Goal: Task Accomplishment & Management: Complete application form

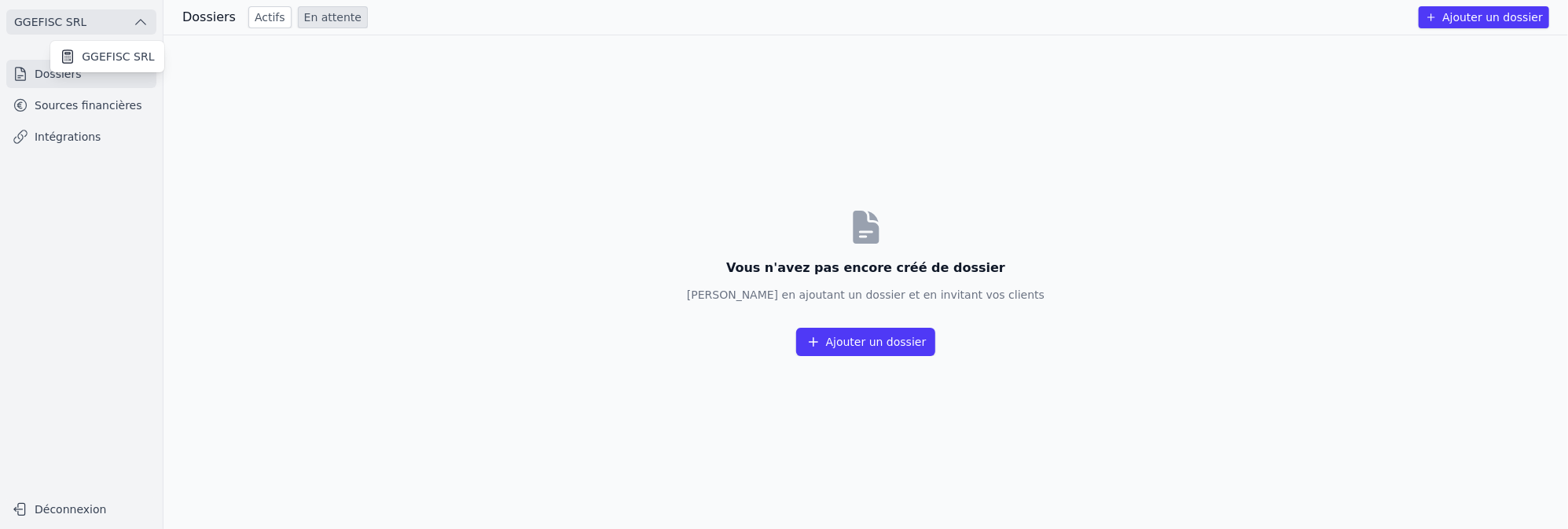
click at [26, 17] on div at bounding box center [784, 264] width 1568 height 529
click at [60, 80] on link "Dossiers" at bounding box center [81, 74] width 150 height 28
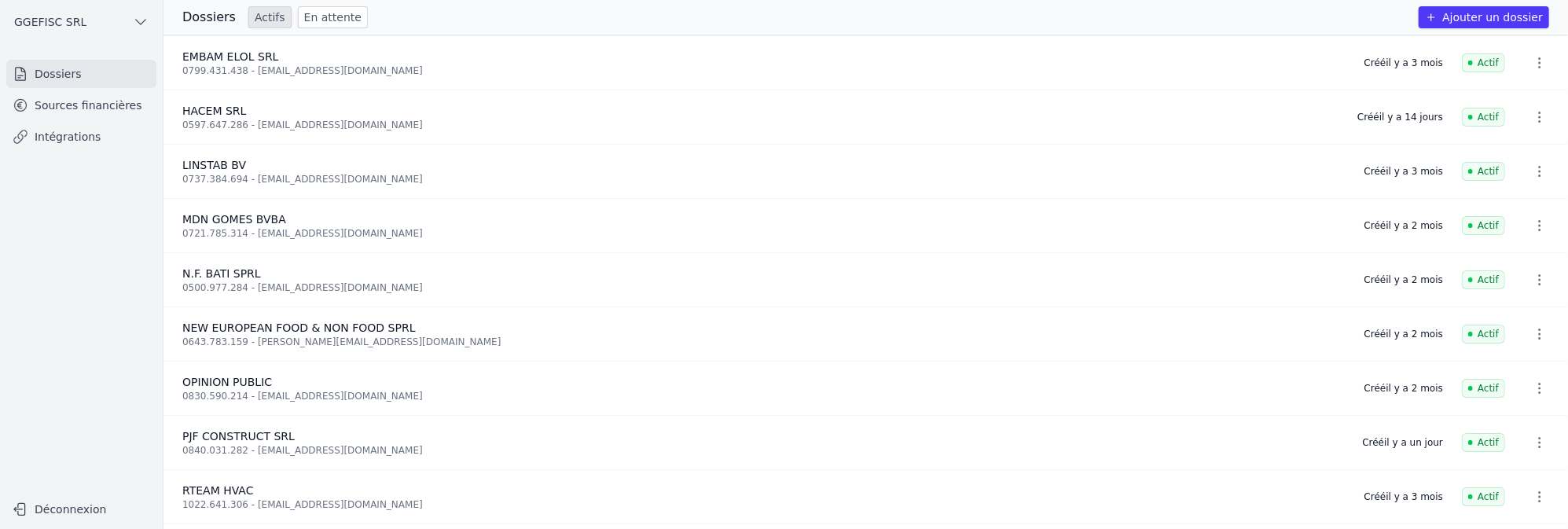
click at [1514, 20] on button "Ajouter un dossier" at bounding box center [1483, 17] width 130 height 22
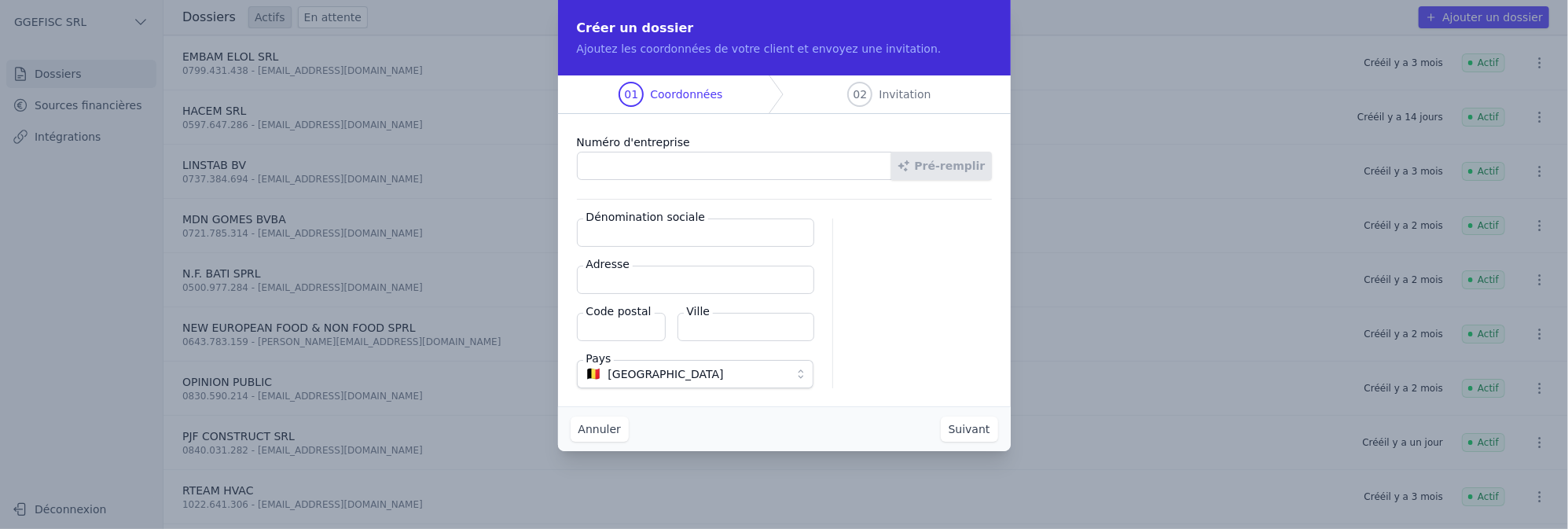
click at [614, 166] on input "Numéro d'entreprise" at bounding box center [734, 166] width 315 height 28
paste input "0754.479.856"
type input "0754.479.856"
click at [957, 162] on button "Pré-remplir" at bounding box center [941, 166] width 100 height 28
type input "DMG-TRANS SRL"
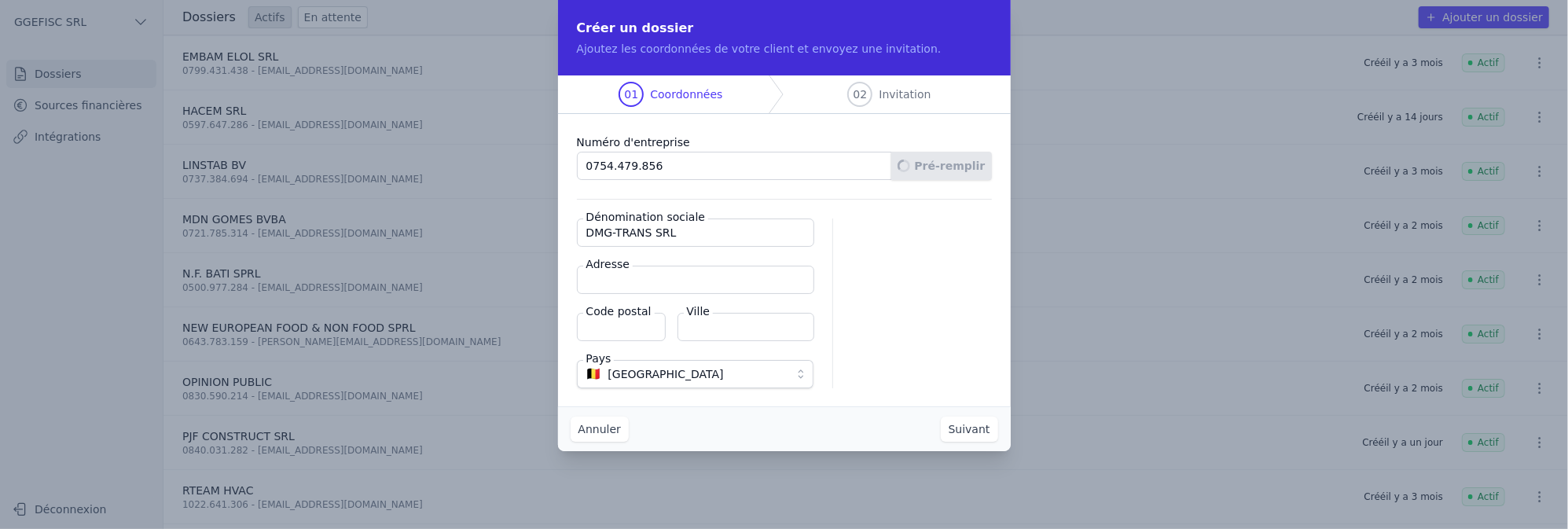
type input "[STREET_ADDRESS]"
type input "1080"
type input "[GEOGRAPHIC_DATA]"
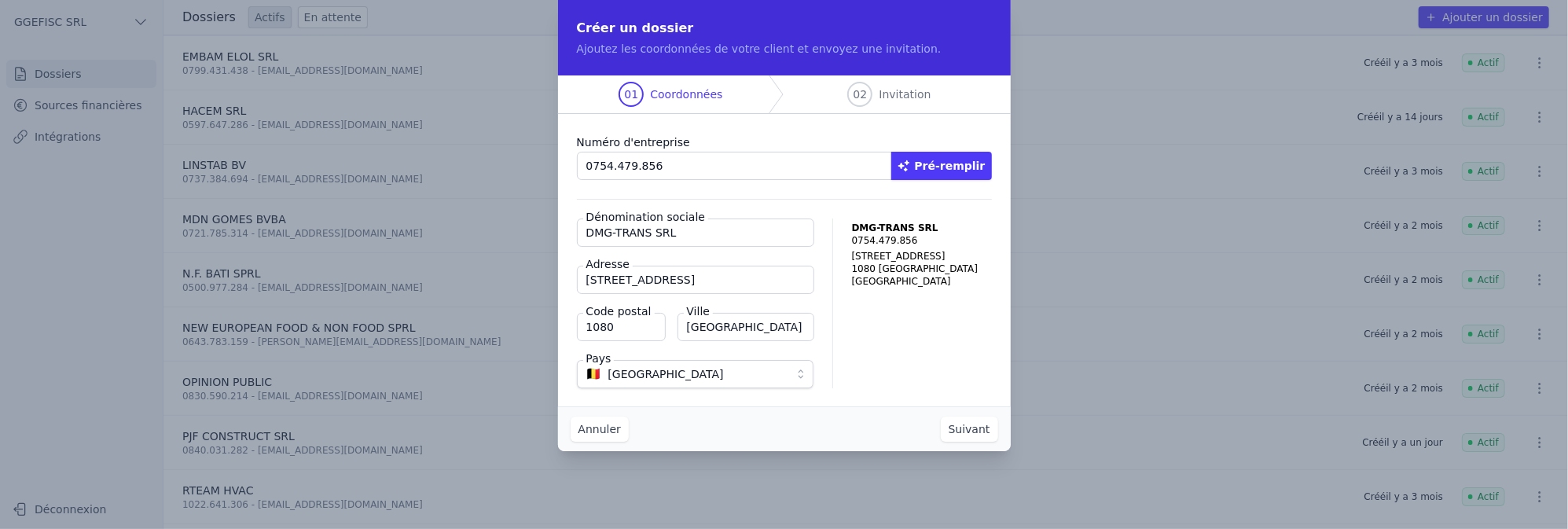
click at [978, 433] on button "Suivant" at bounding box center [969, 429] width 58 height 25
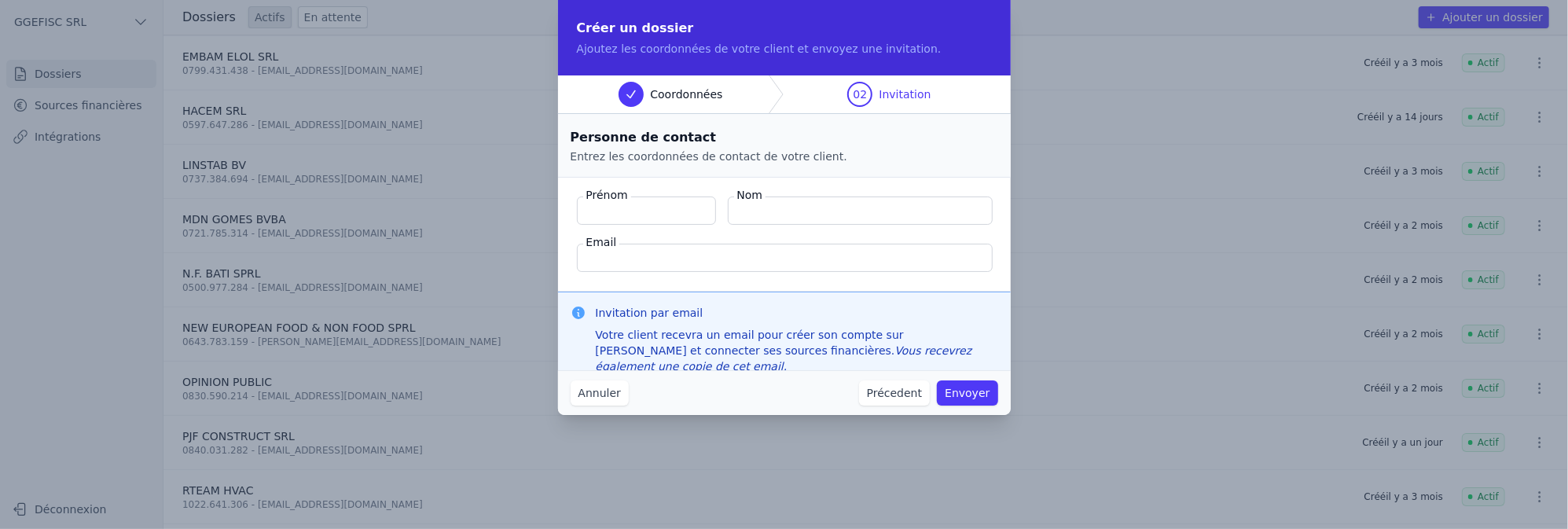
click at [706, 218] on input "Prénom" at bounding box center [646, 211] width 139 height 28
paste input "GENDUMBA SIA NZAPA"
drag, startPoint x: 651, startPoint y: 208, endPoint x: 735, endPoint y: 208, distance: 84.0
click at [735, 208] on div "Prénom GENDUMBA SIA NZAPA Nom" at bounding box center [784, 211] width 415 height 28
click at [713, 212] on input "GENDUMBA SIA NZAPA" at bounding box center [646, 211] width 139 height 28
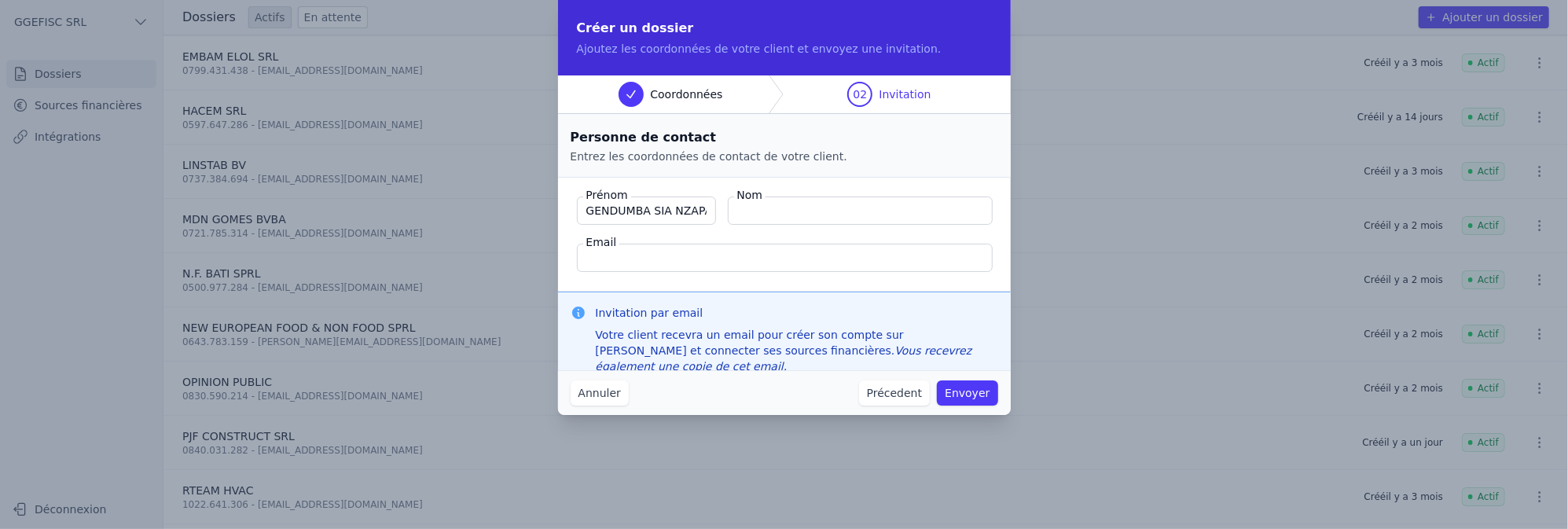
drag, startPoint x: 703, startPoint y: 210, endPoint x: 650, endPoint y: 209, distance: 53.0
click at [650, 209] on input "GENDUMBA SIA NZAPA" at bounding box center [646, 211] width 139 height 28
drag, startPoint x: 646, startPoint y: 208, endPoint x: 314, endPoint y: 163, distance: 335.0
click at [314, 163] on div "Créer un dossier Ajoutez les coordonnées de votre client et envoyez une invitat…" at bounding box center [784, 264] width 1568 height 529
type input "SIA NZAPA"
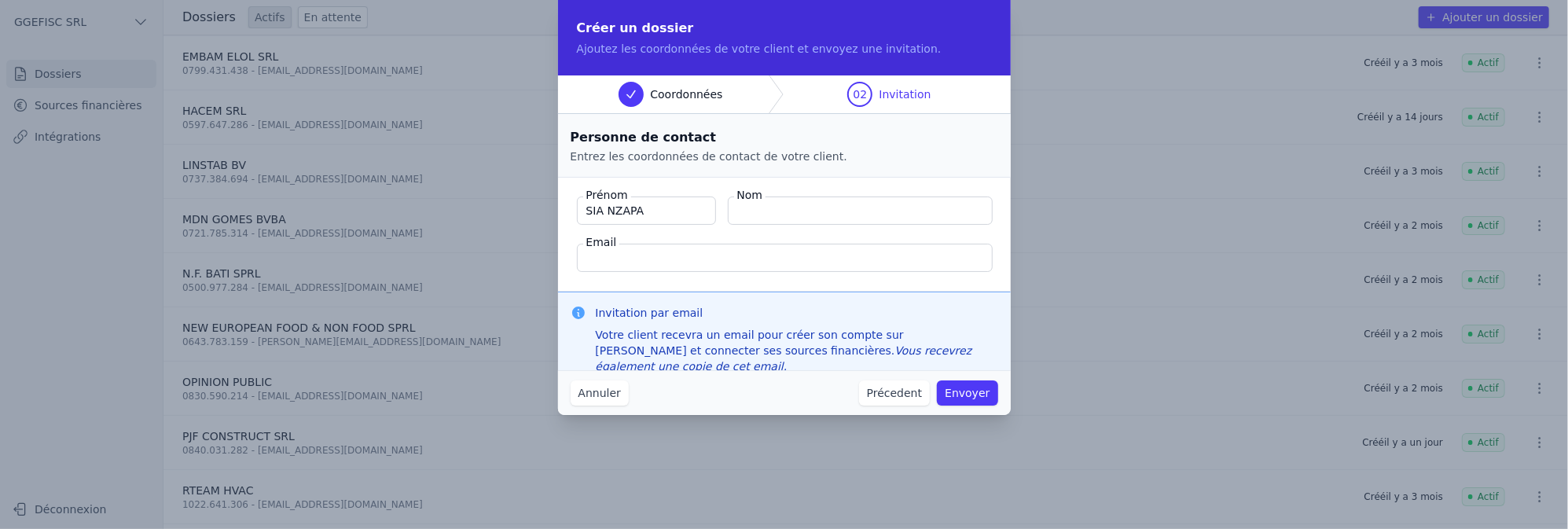
click at [790, 223] on input "Nom" at bounding box center [860, 211] width 264 height 28
paste input "GENDUMBA"
type input "GENDUMBA"
click at [625, 266] on input "Email" at bounding box center [784, 258] width 416 height 28
paste input "[EMAIL_ADDRESS][DOMAIN_NAME]"
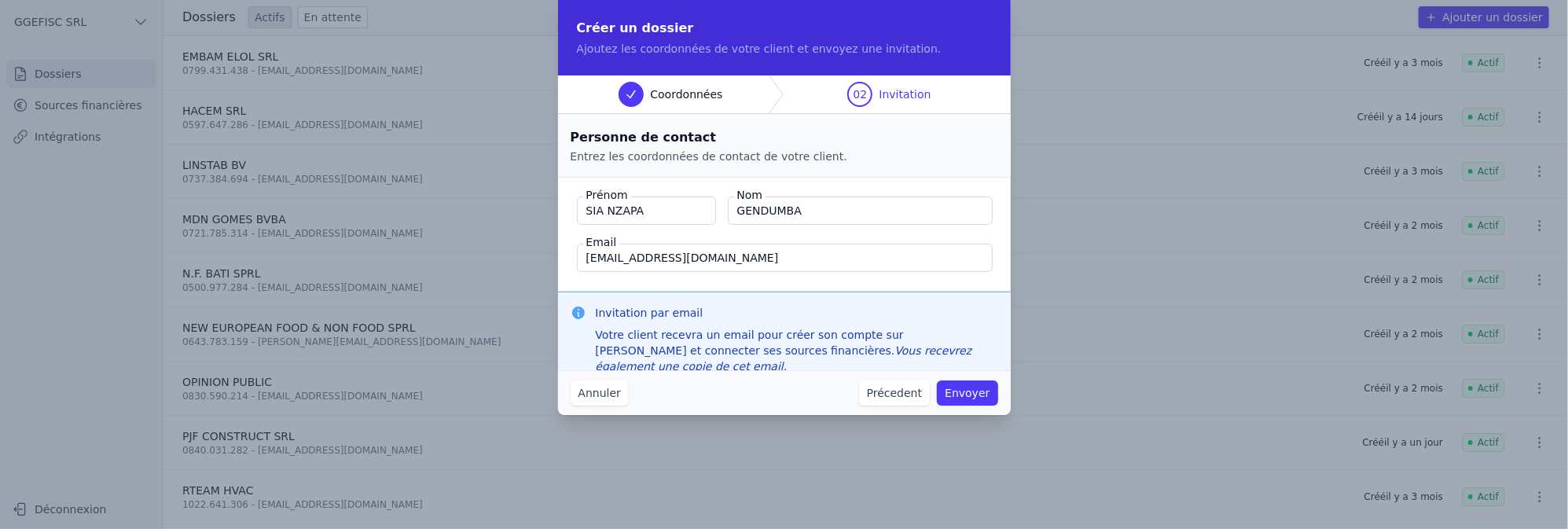
type input "[EMAIL_ADDRESS][DOMAIN_NAME]"
click at [967, 396] on button "Envoyer" at bounding box center [966, 393] width 61 height 25
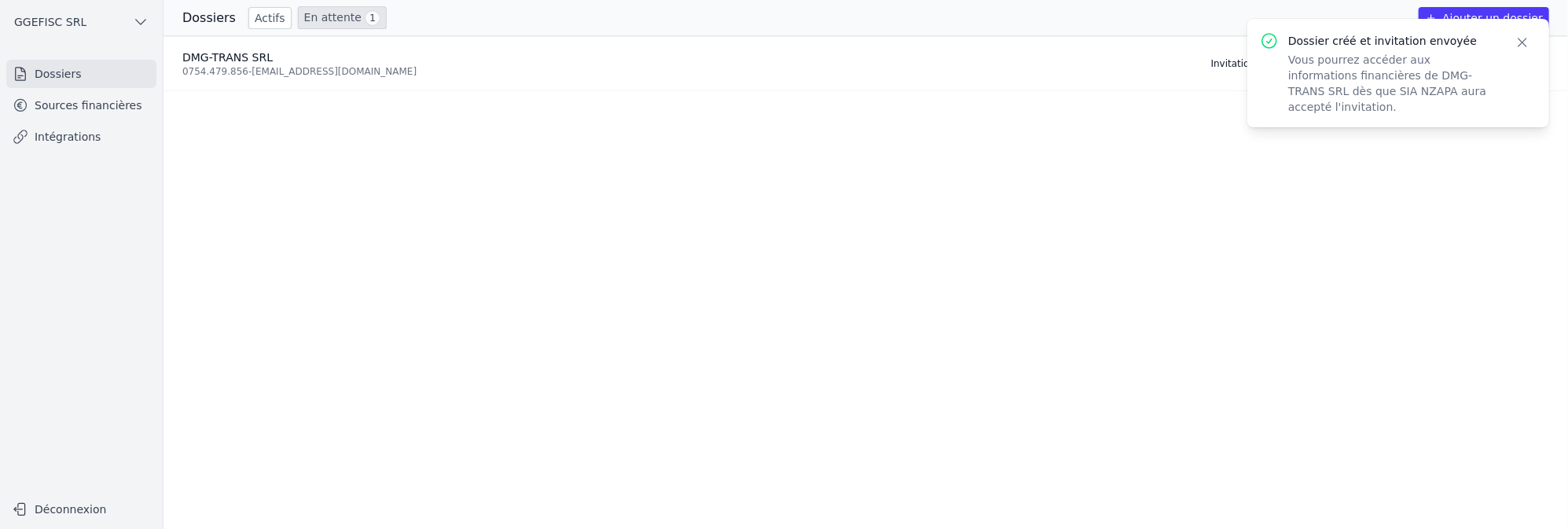
click at [1524, 40] on icon "button" at bounding box center [1522, 43] width 16 height 16
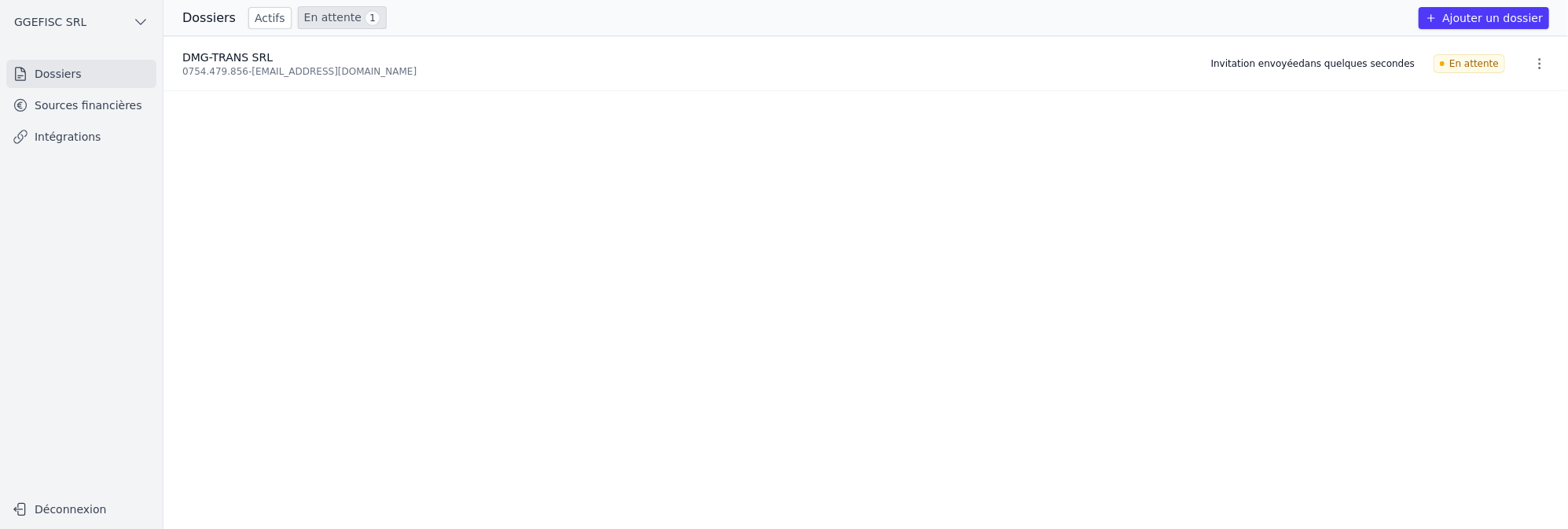
click at [1436, 16] on icon "button" at bounding box center [1432, 18] width 8 height 8
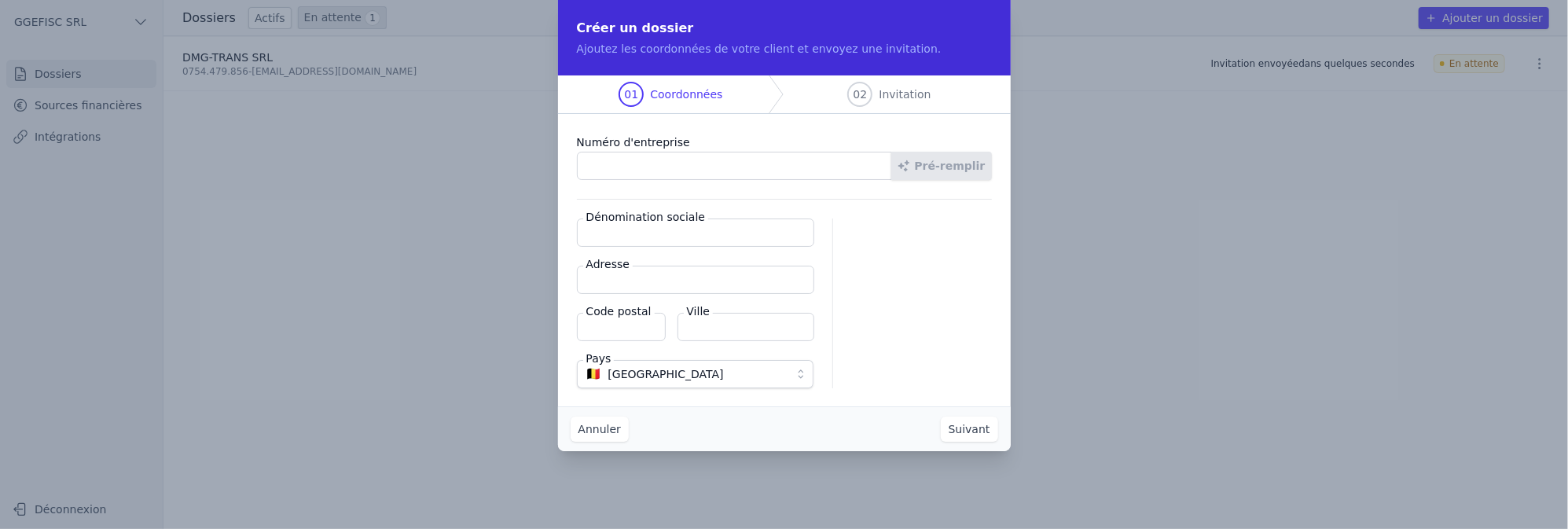
click at [714, 155] on input "Numéro d'entreprise" at bounding box center [734, 166] width 315 height 28
paste input "0544.715.574"
type input "0544.715.574"
click at [944, 169] on button "Pré-remplir" at bounding box center [941, 166] width 100 height 28
type input "BONOBO PRODUCTIONS & LOGISTICS SPRL"
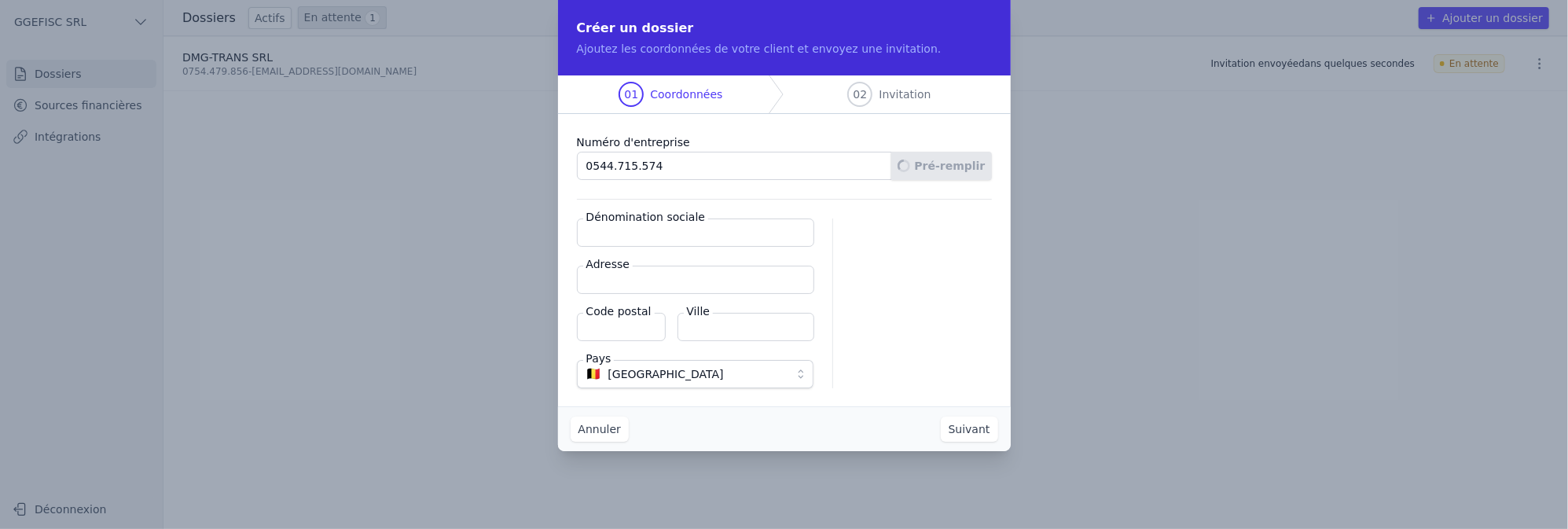
type input "[STREET_ADDRESS]"
type input "1080"
type input "[GEOGRAPHIC_DATA]"
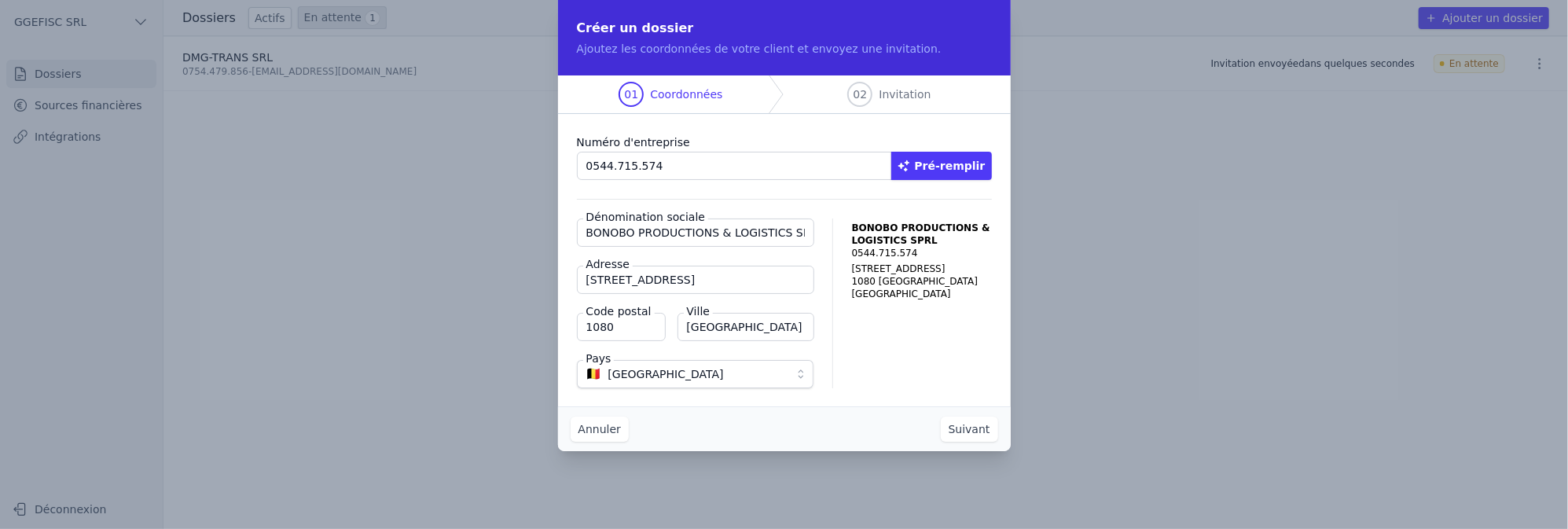
click at [969, 430] on button "Suivant" at bounding box center [969, 429] width 58 height 25
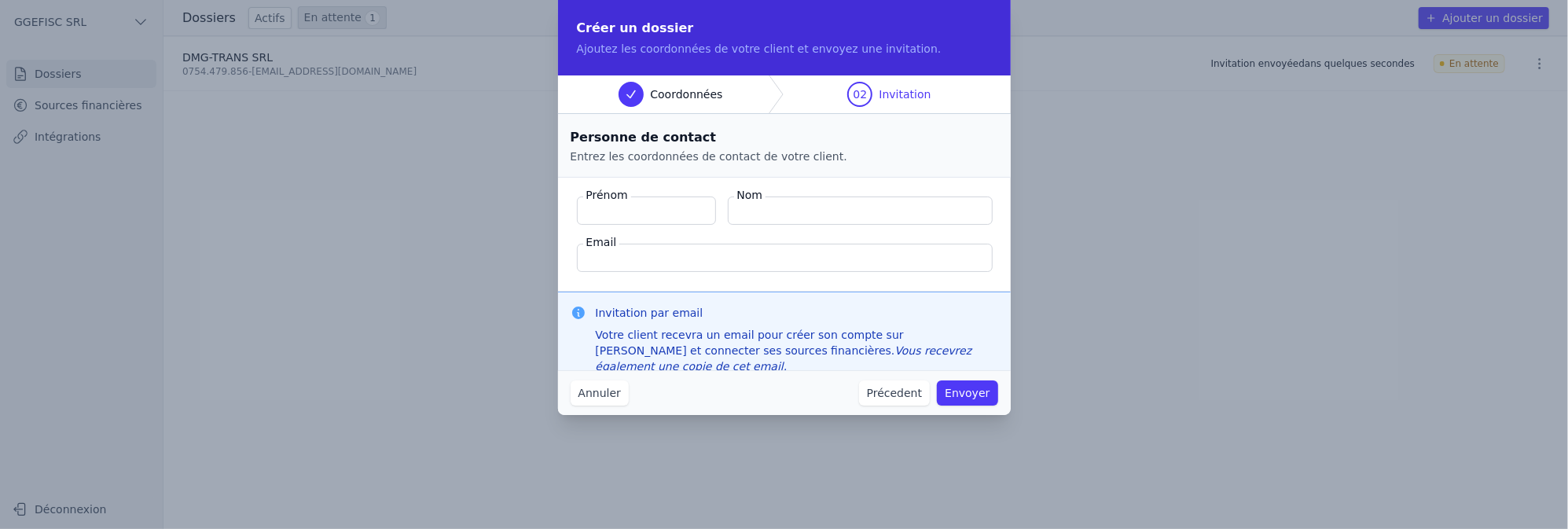
paste input "GENDUMBA SIA NZAPA"
drag, startPoint x: 651, startPoint y: 215, endPoint x: 558, endPoint y: 206, distance: 93.4
click at [559, 193] on fieldset "Prénom GENDUMBA SIA NZAPA Nom Email" at bounding box center [784, 235] width 452 height 114
type input "SIA NZAPA"
click at [810, 220] on input "Nom" at bounding box center [860, 211] width 264 height 28
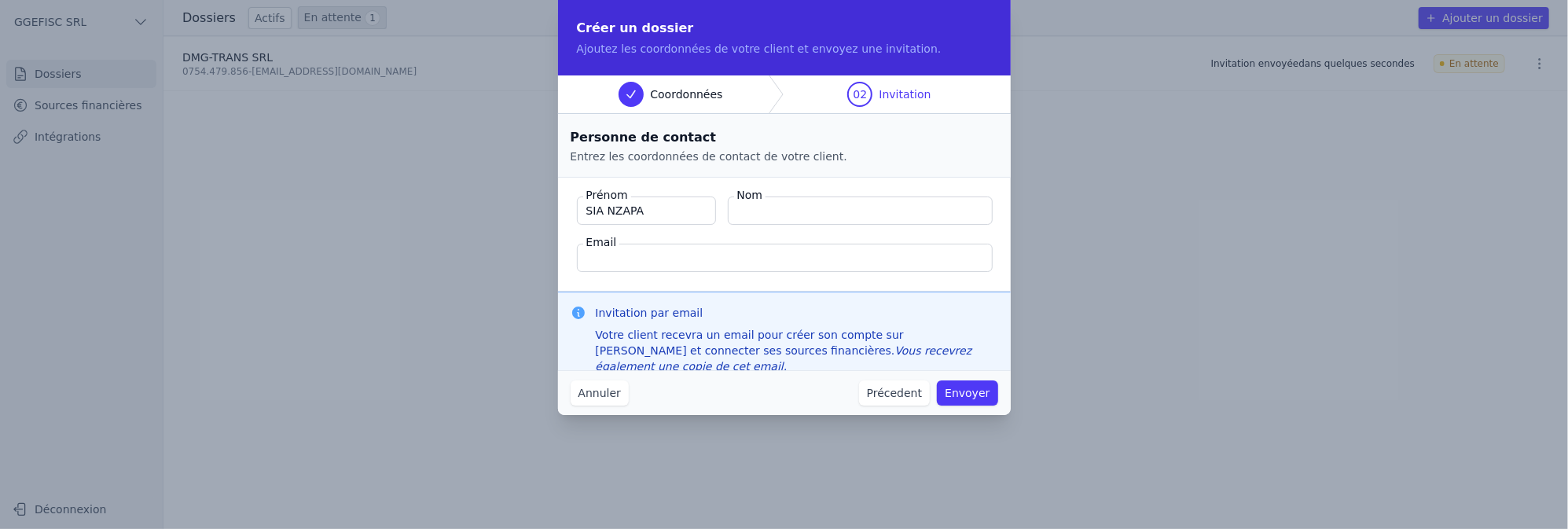
paste input "GENDUMBA"
type input "GENDUMBA"
click at [639, 255] on input "Email" at bounding box center [784, 258] width 416 height 28
paste input "[EMAIL_ADDRESS][DOMAIN_NAME]"
type input "[EMAIL_ADDRESS][DOMAIN_NAME]"
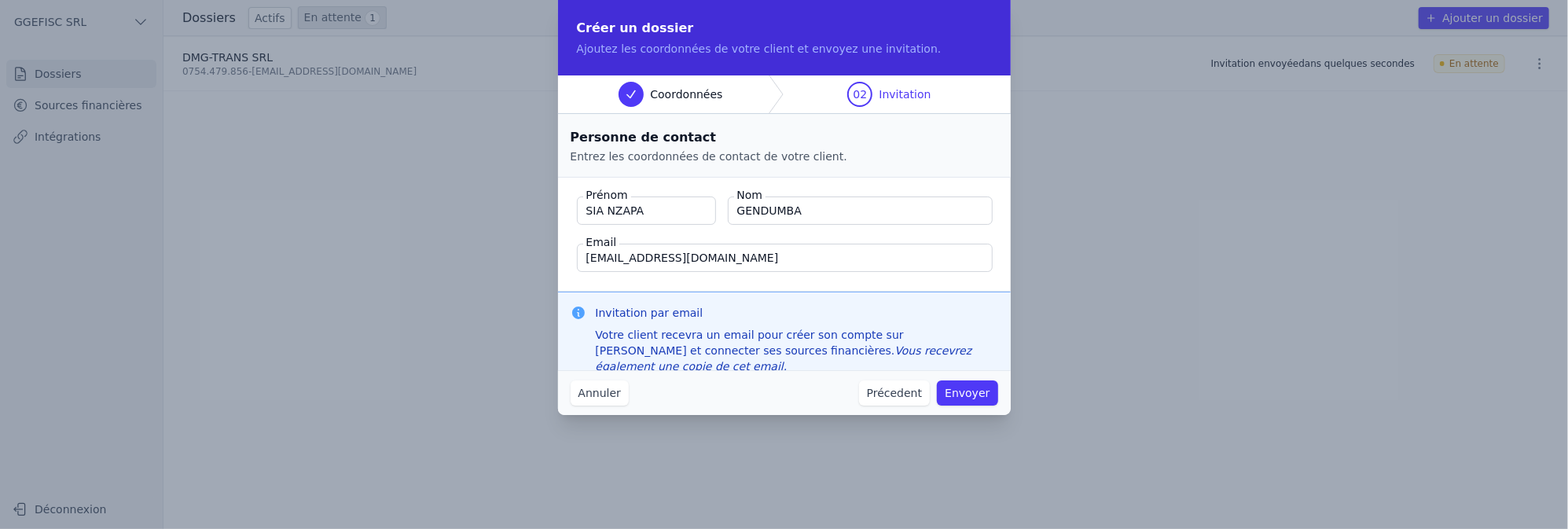
click at [977, 398] on button "Envoyer" at bounding box center [966, 393] width 61 height 25
